Goal: Transaction & Acquisition: Subscribe to service/newsletter

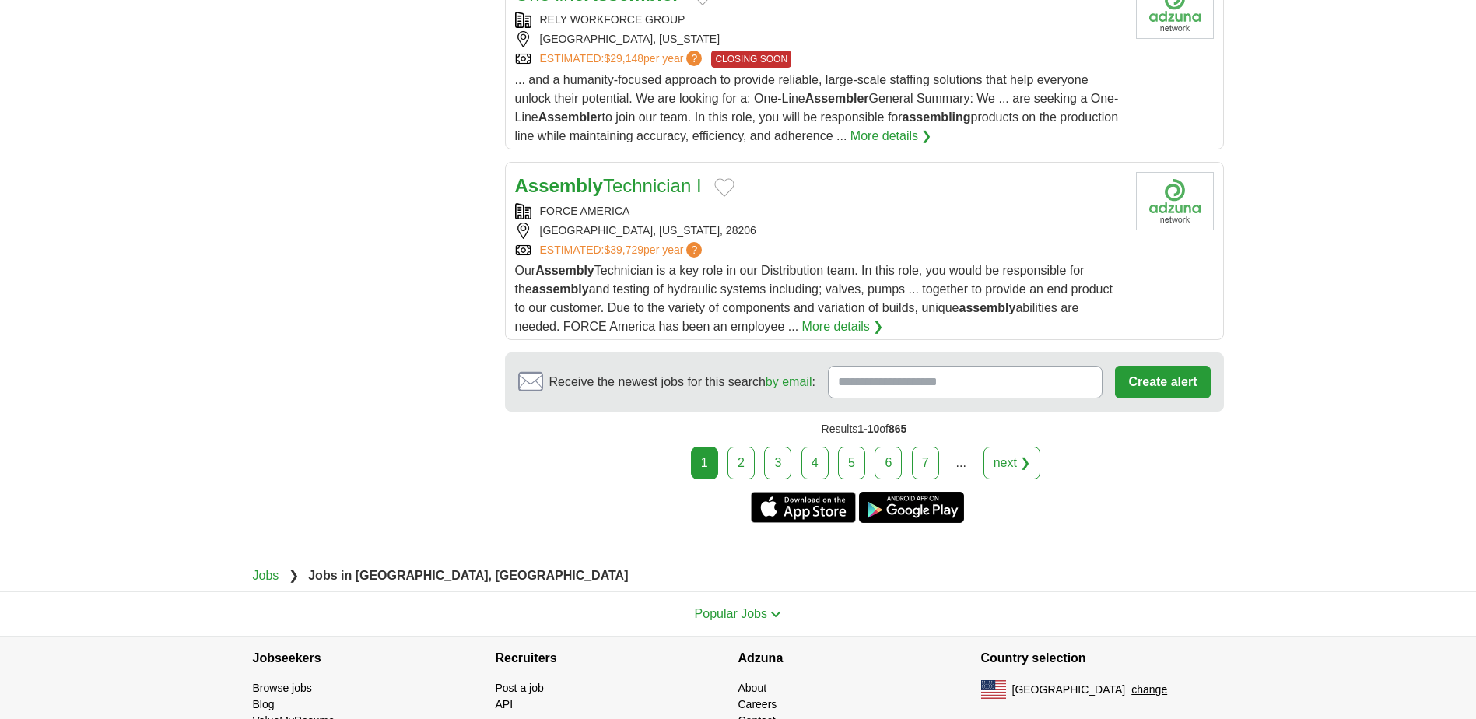
scroll to position [1946, 0]
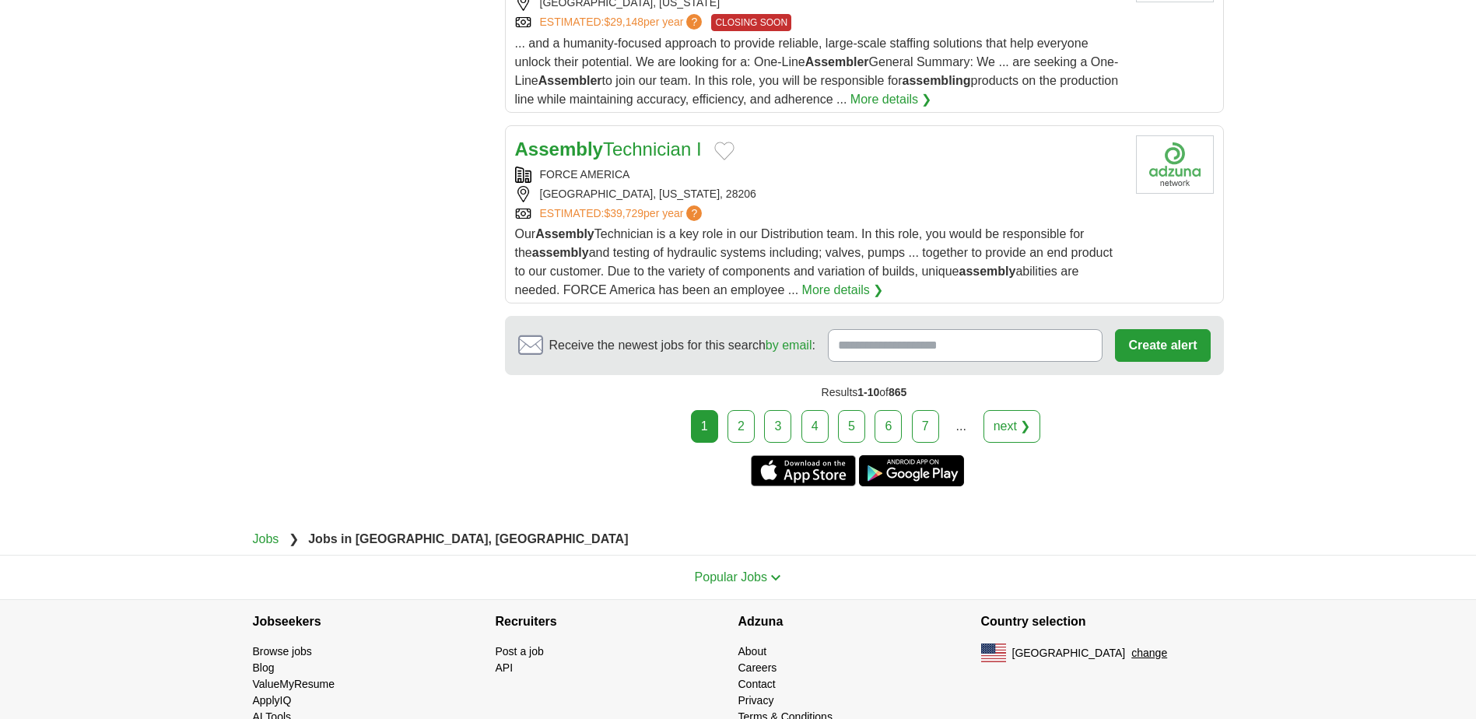
click at [738, 410] on link "2" at bounding box center [740, 426] width 27 height 33
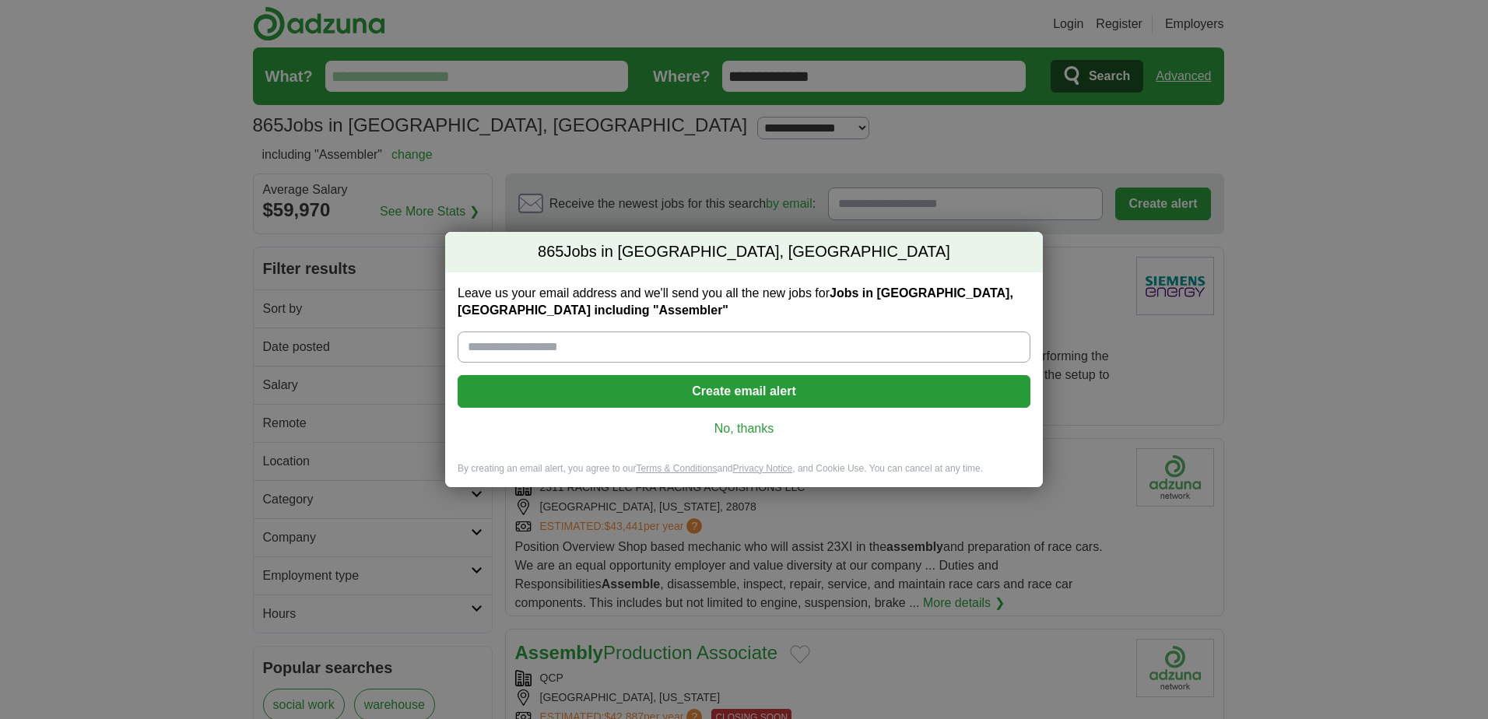
click at [480, 346] on input "Leave us your email address and we'll send you all the new jobs for Jobs in Cha…" at bounding box center [743, 346] width 573 height 31
type input "**********"
click at [730, 393] on button "Create email alert" at bounding box center [743, 391] width 573 height 33
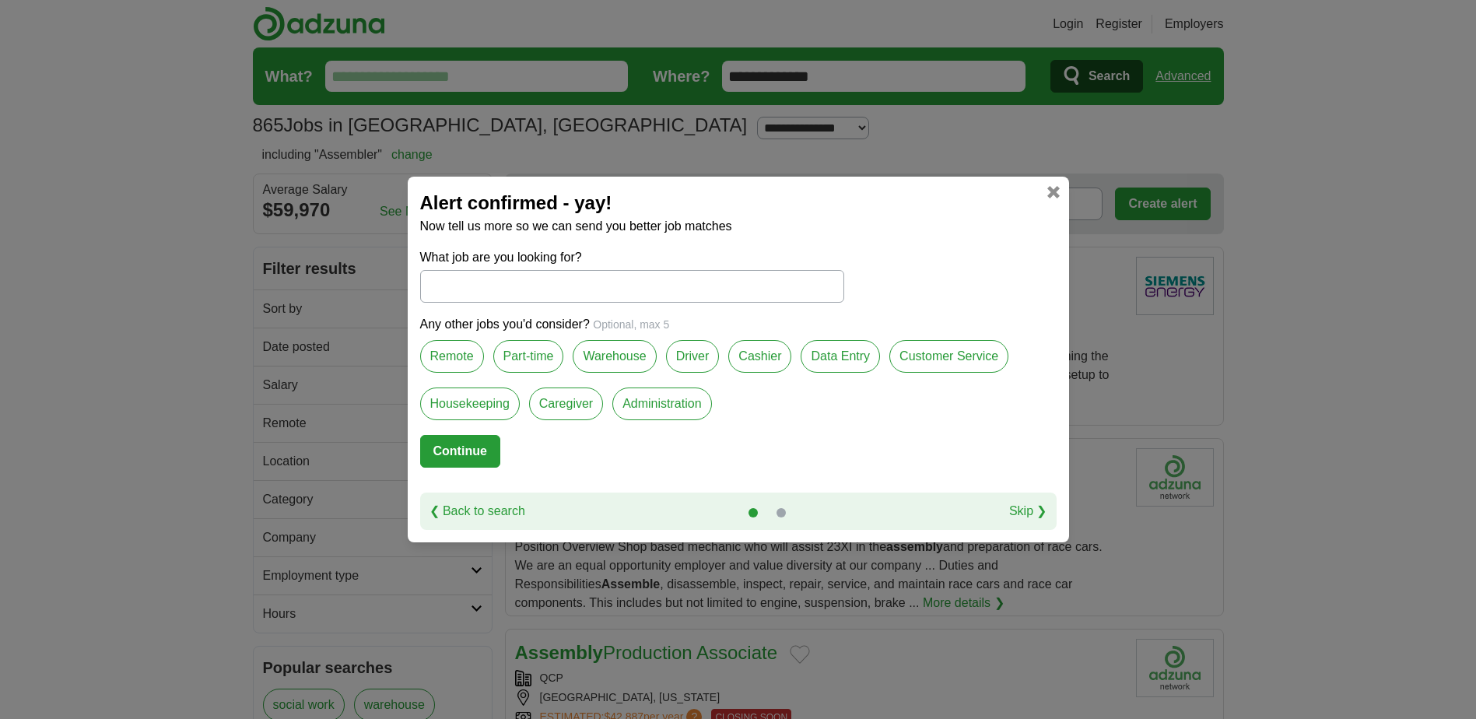
click at [935, 359] on label "Customer Service" at bounding box center [948, 356] width 119 height 33
click at [448, 451] on button "Continue" at bounding box center [460, 451] width 80 height 33
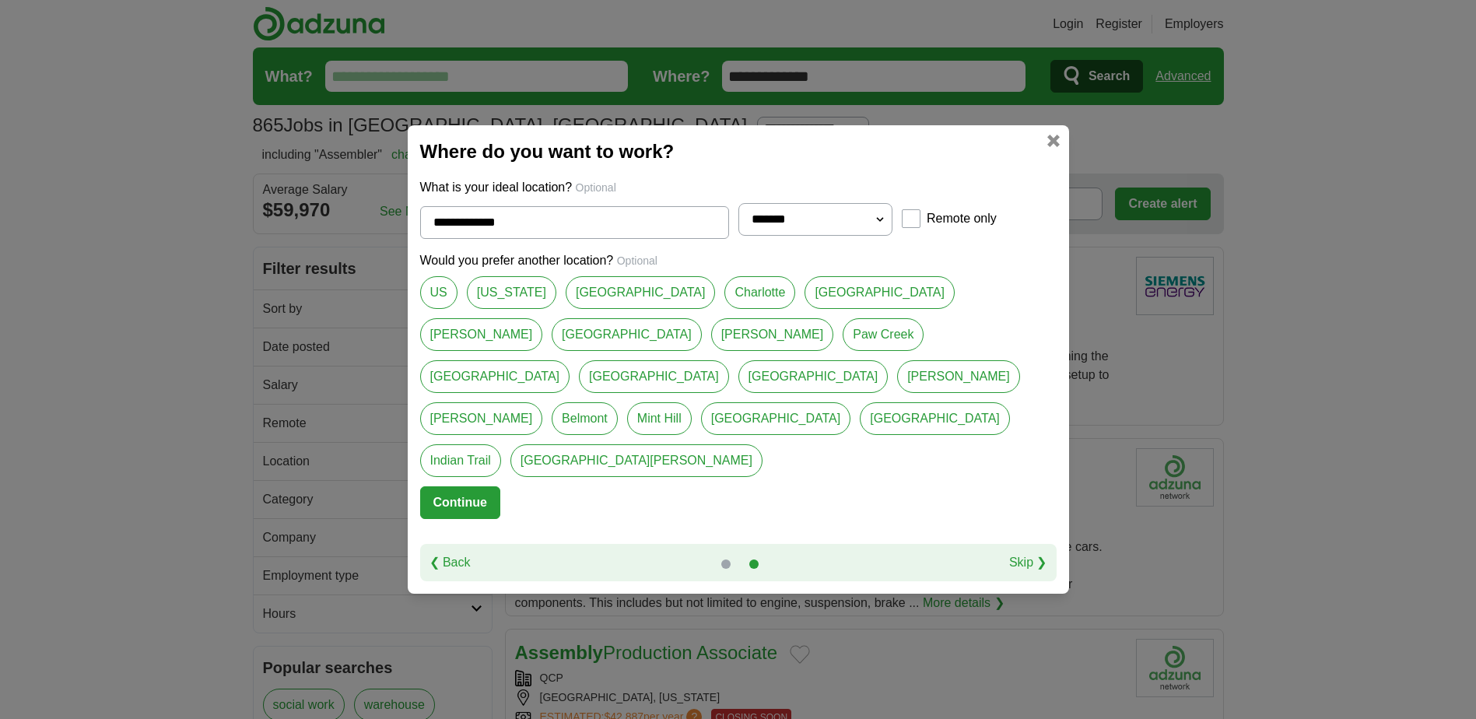
click at [701, 417] on link "[GEOGRAPHIC_DATA]" at bounding box center [776, 418] width 150 height 33
click at [759, 309] on link "Charlotte" at bounding box center [759, 292] width 71 height 33
click at [701, 418] on link "[GEOGRAPHIC_DATA]" at bounding box center [776, 418] width 150 height 33
type input "**********"
click at [440, 486] on button "Continue" at bounding box center [460, 502] width 80 height 33
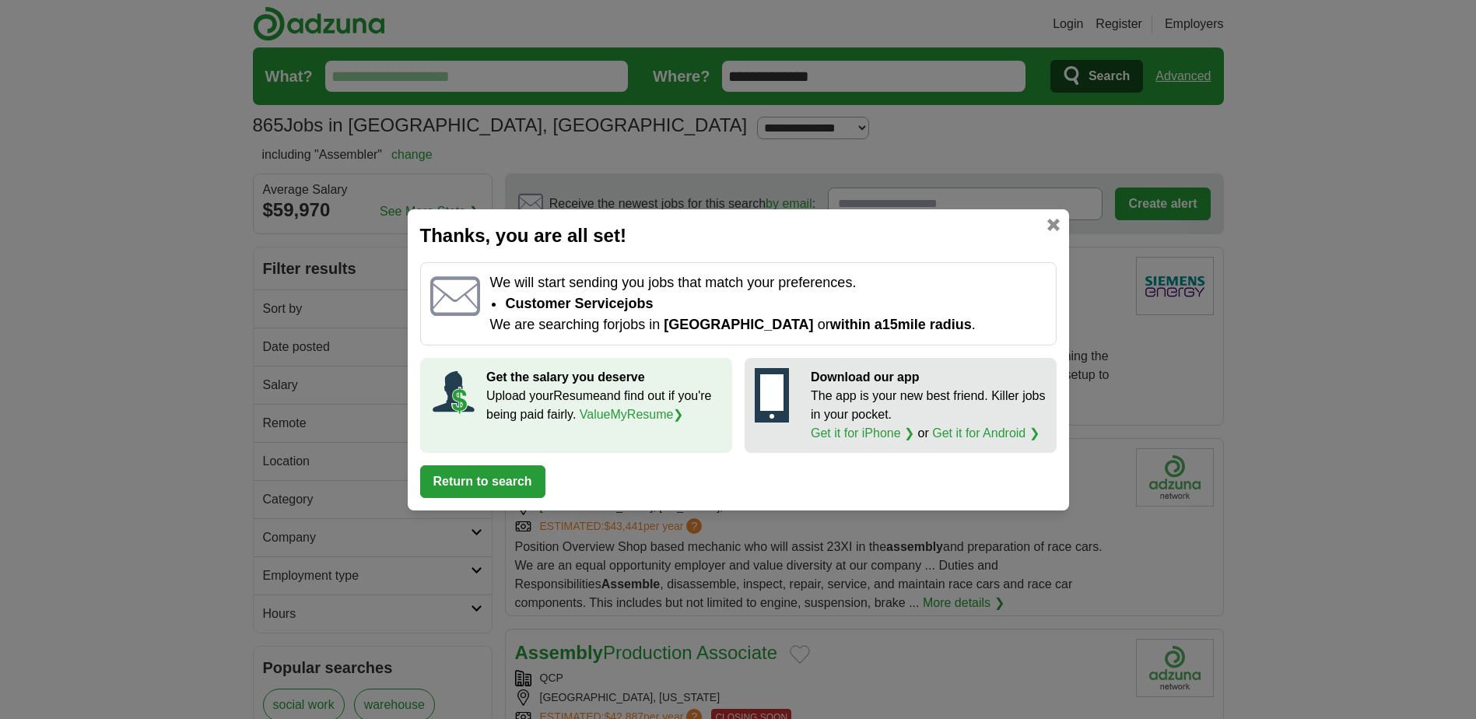
click at [615, 410] on link "ValueMyResume ❯" at bounding box center [632, 414] width 104 height 13
click at [468, 478] on button "Return to search" at bounding box center [482, 481] width 125 height 33
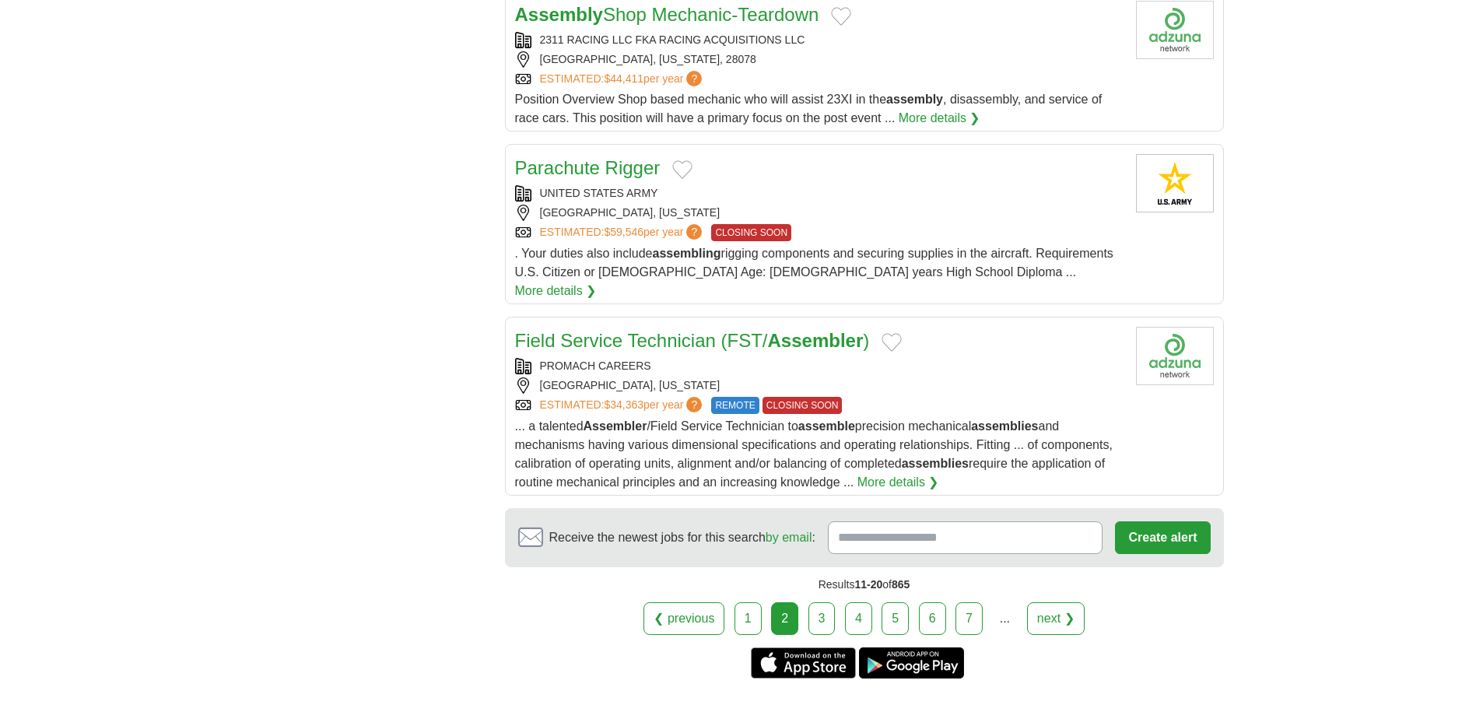
scroll to position [1761, 0]
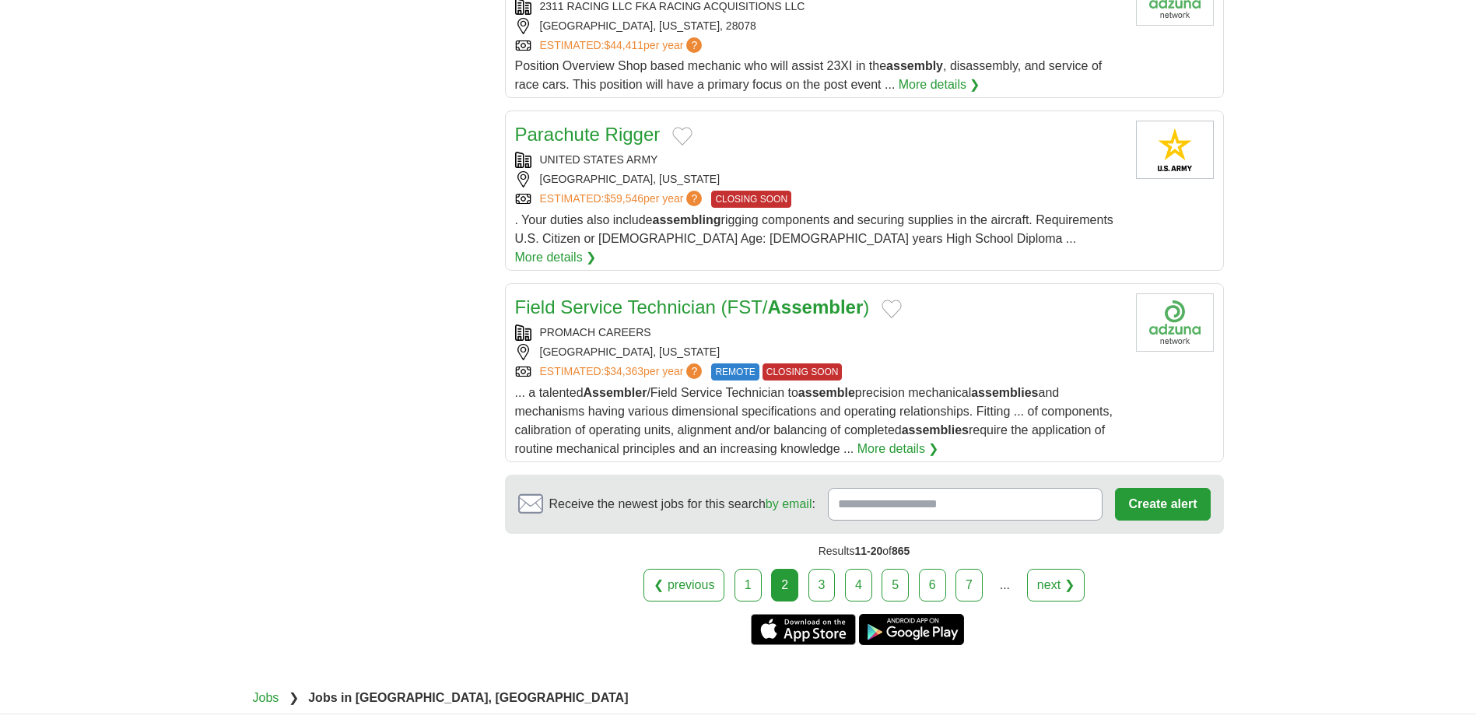
click at [826, 569] on link "3" at bounding box center [821, 585] width 27 height 33
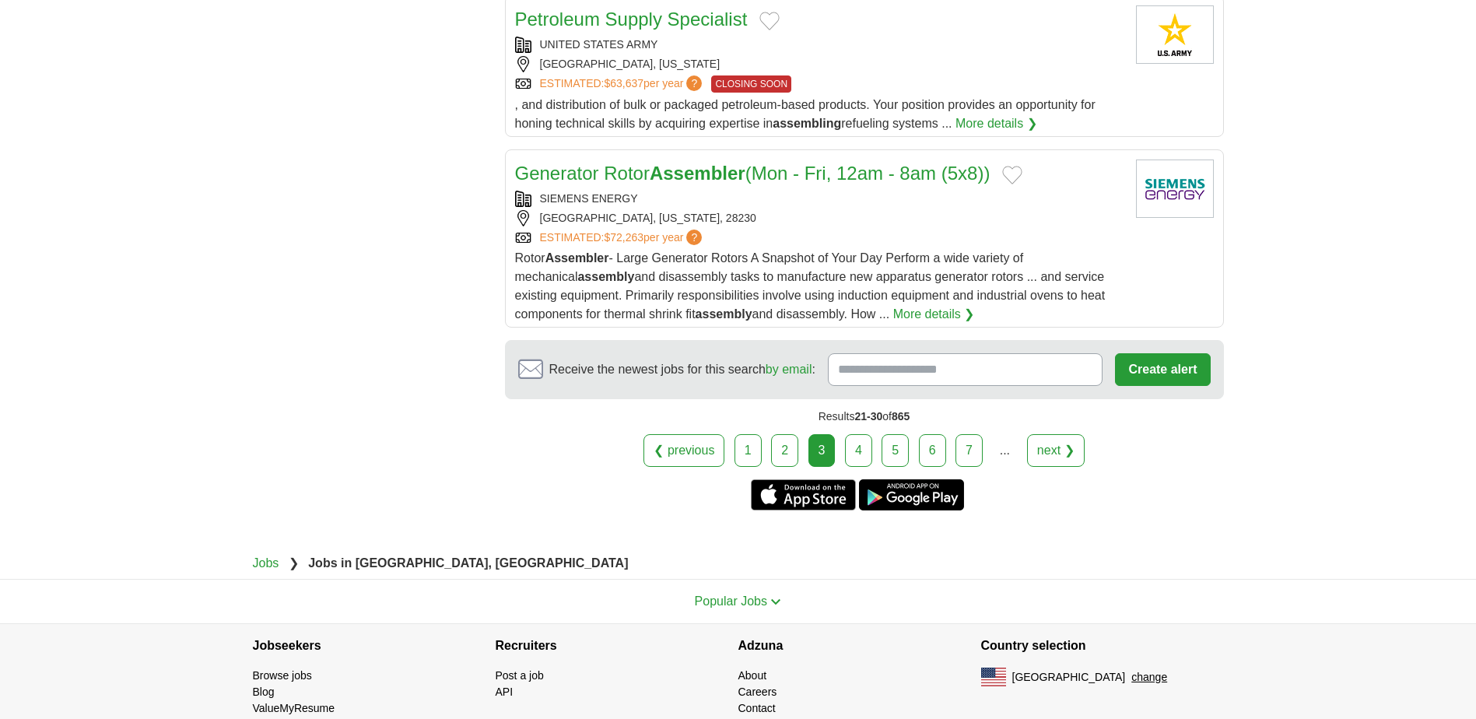
scroll to position [1947, 0]
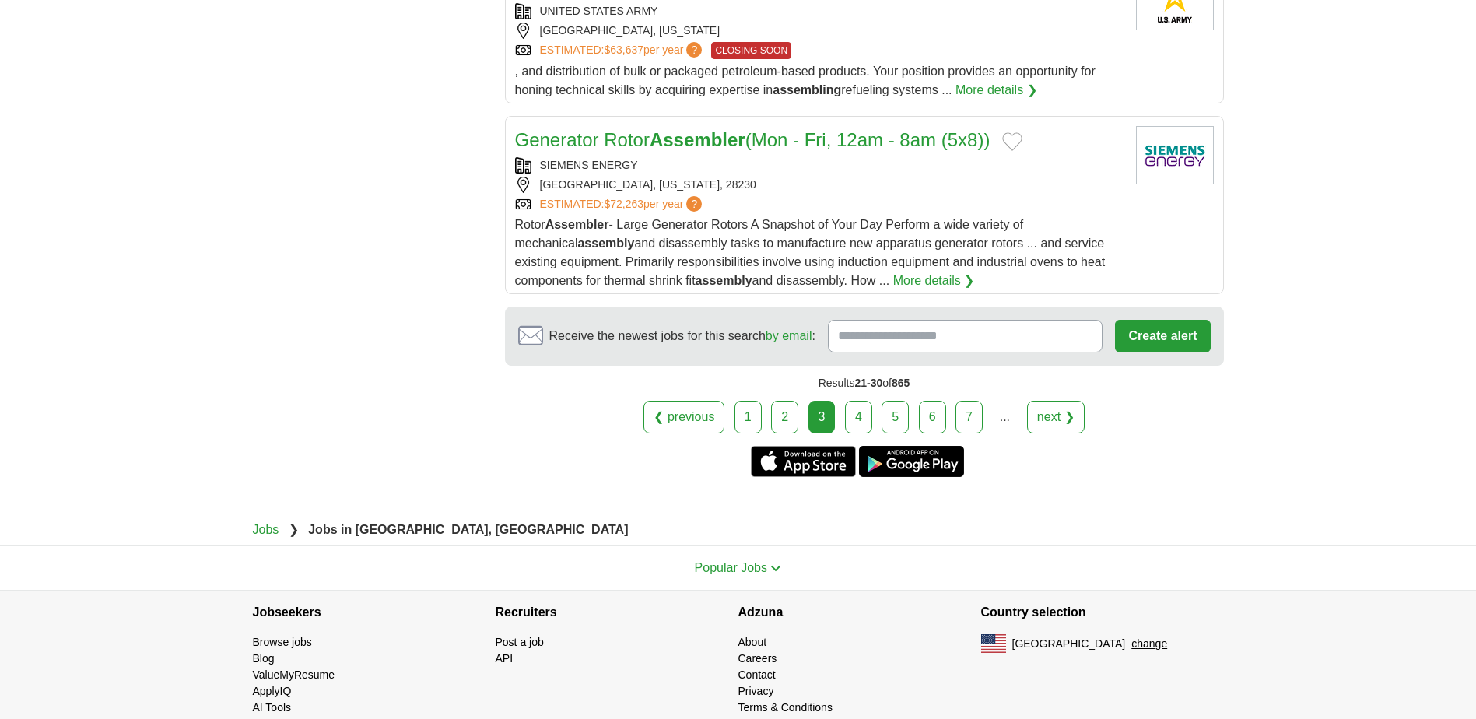
click at [854, 401] on link "4" at bounding box center [858, 417] width 27 height 33
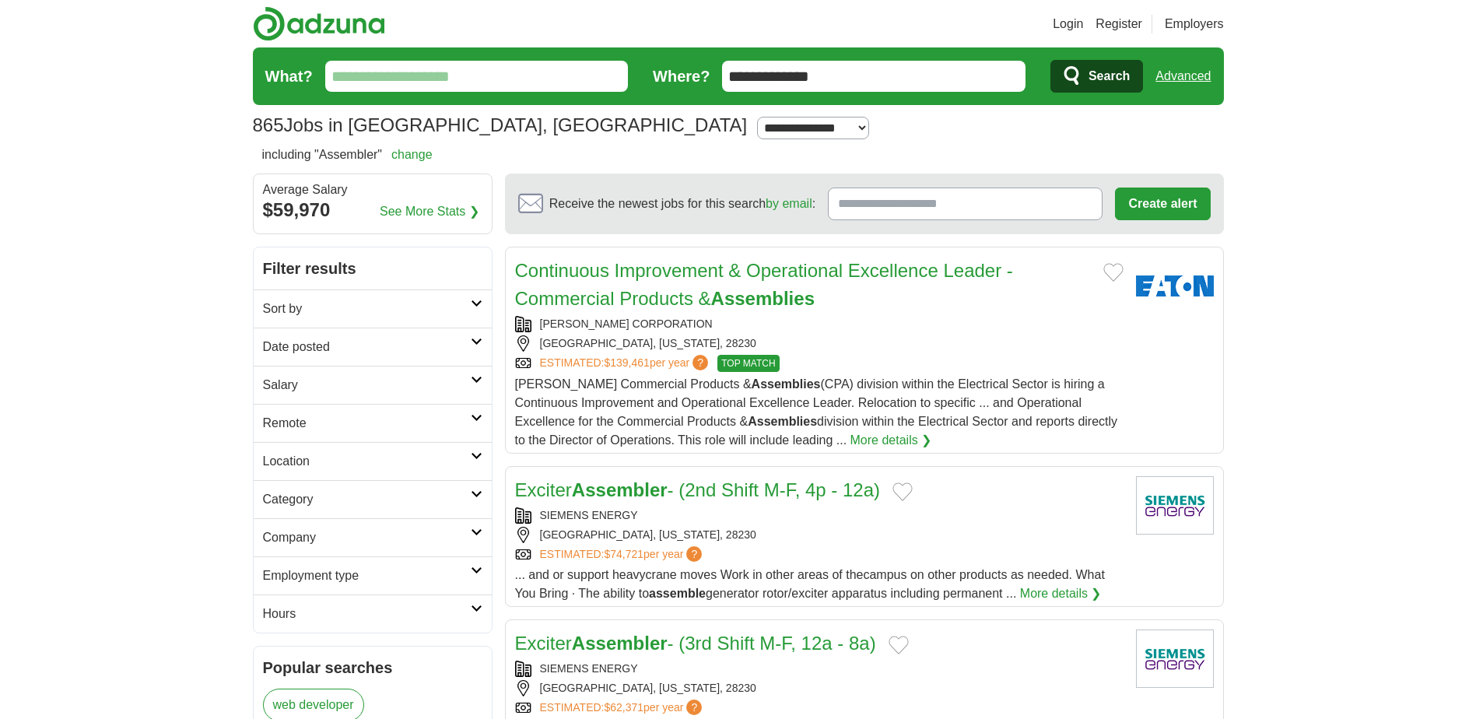
click at [353, 76] on input "What?" at bounding box center [476, 76] width 303 height 31
type input "**********"
click at [1108, 76] on span "Search" at bounding box center [1109, 76] width 41 height 31
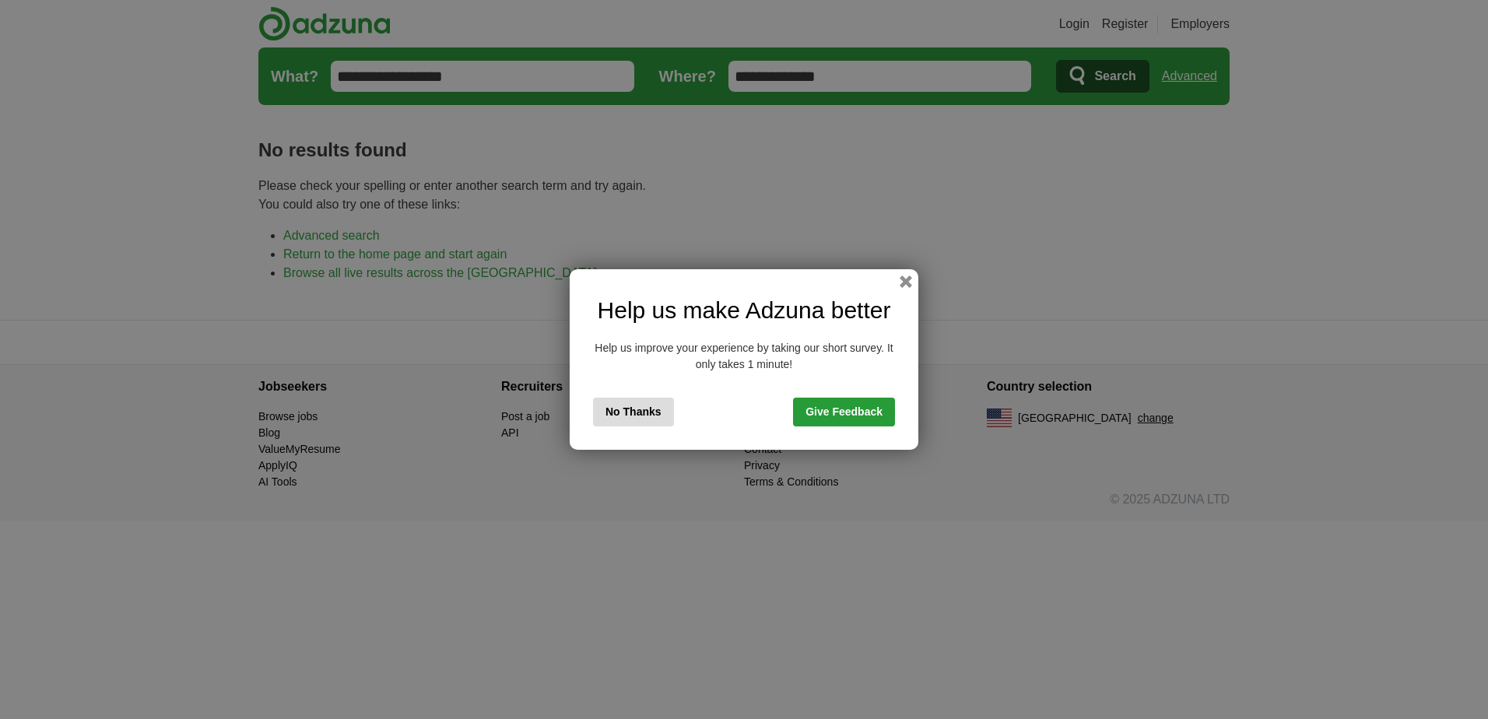
click at [826, 414] on link "Give Feedback" at bounding box center [844, 412] width 102 height 29
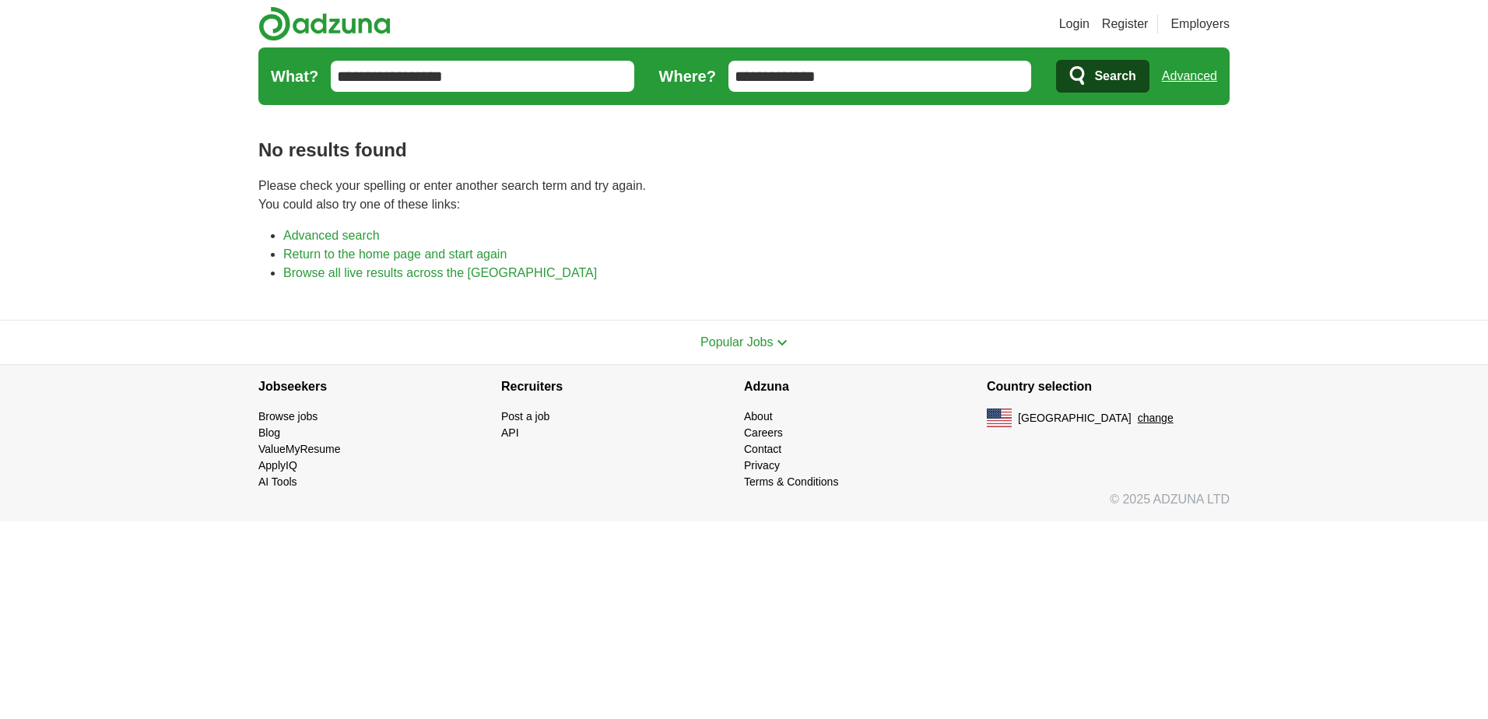
click at [278, 418] on link "Browse jobs" at bounding box center [287, 416] width 59 height 12
